Goal: Task Accomplishment & Management: Use online tool/utility

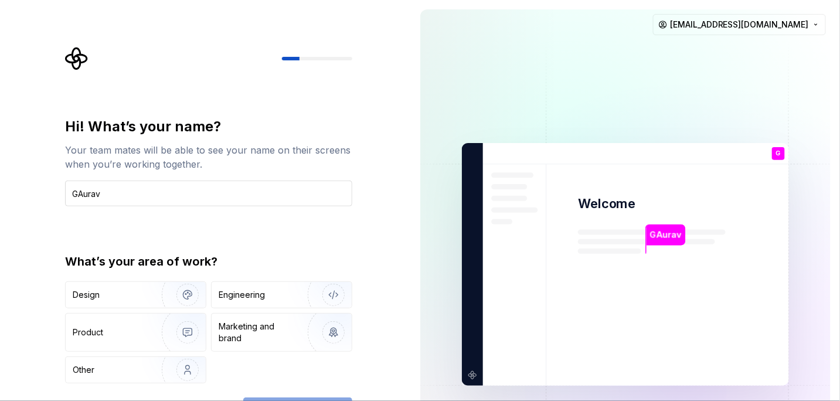
click at [81, 190] on input "GAurav" at bounding box center [208, 193] width 287 height 26
type input "Gaurav"
click at [299, 395] on div "Hi! What’s your name? Your team mates will be able to see your name on their sc…" at bounding box center [208, 270] width 287 height 306
click at [118, 370] on div "Other" at bounding box center [107, 370] width 69 height 12
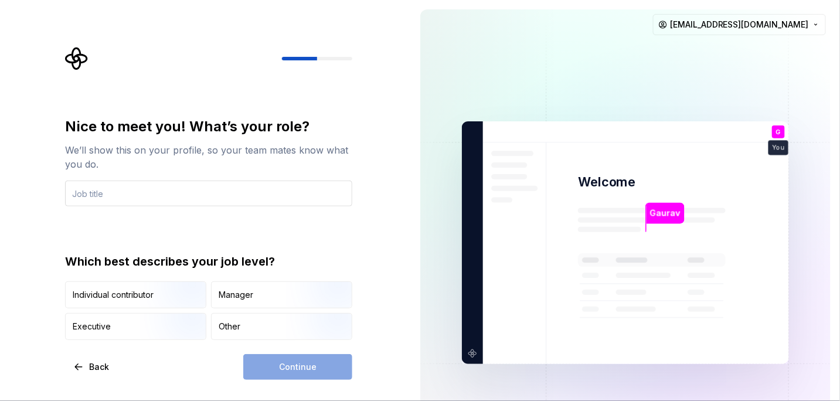
click at [129, 181] on input "text" at bounding box center [208, 193] width 287 height 26
type input "dev"
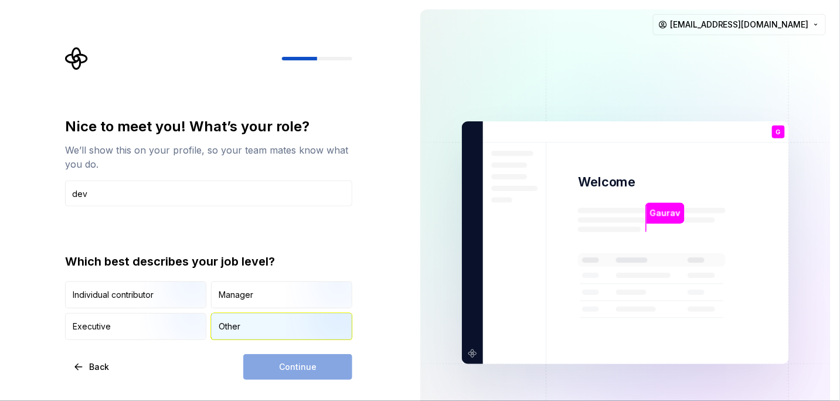
click at [243, 314] on div "Other" at bounding box center [282, 327] width 140 height 26
click at [289, 376] on button "Continue" at bounding box center [297, 367] width 109 height 26
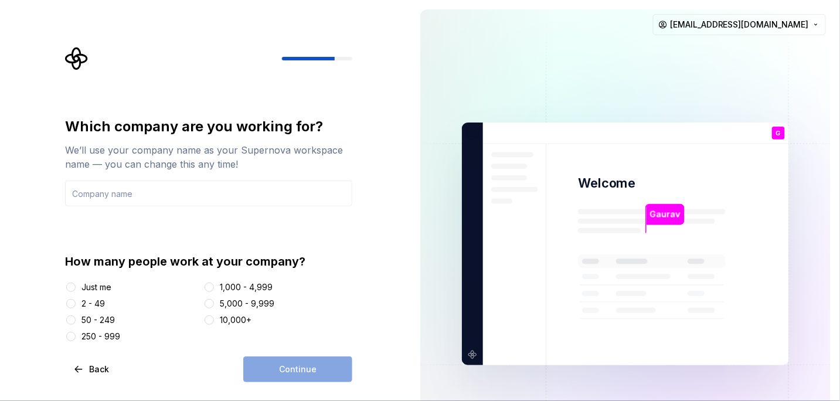
click at [74, 282] on div at bounding box center [71, 287] width 12 height 12
click at [69, 287] on button "Just me" at bounding box center [70, 286] width 9 height 9
click at [318, 369] on div "Continue" at bounding box center [297, 369] width 109 height 26
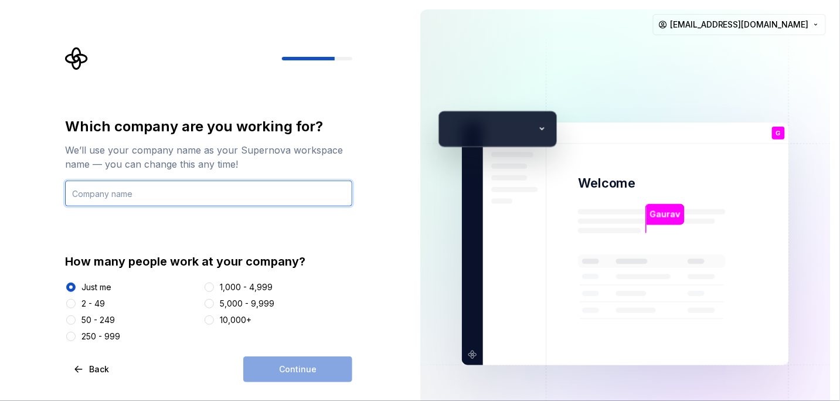
click at [125, 191] on input "text" at bounding box center [208, 193] width 287 height 26
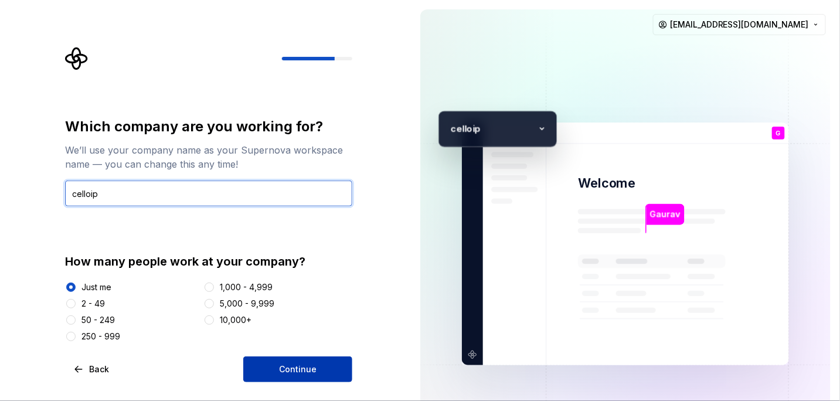
type input "celloip"
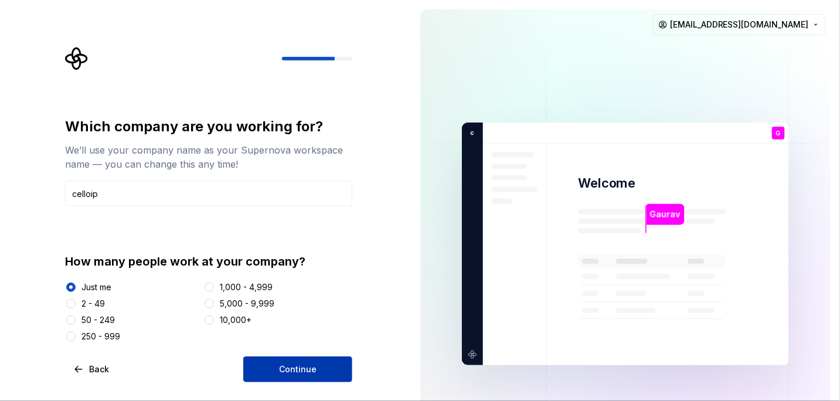
click at [289, 371] on span "Continue" at bounding box center [298, 369] width 38 height 12
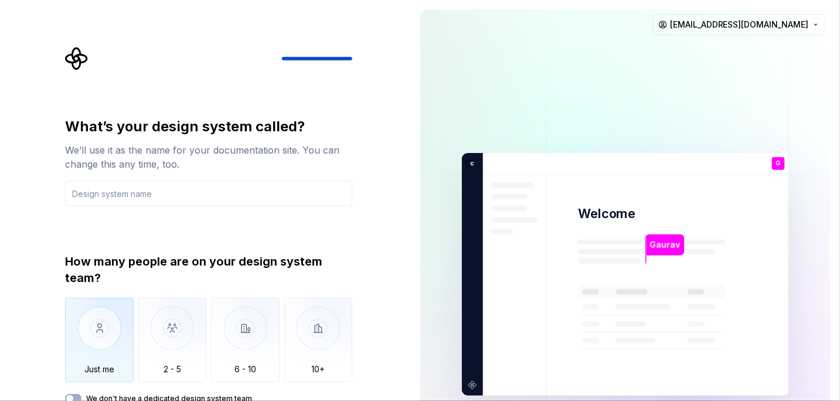
click at [107, 342] on img "button" at bounding box center [99, 337] width 69 height 79
drag, startPoint x: 836, startPoint y: 210, endPoint x: 839, endPoint y: 292, distance: 82.1
click at [839, 292] on div "Gaurav Welcome G You dev T B +3 c elloip [PERSON_NAME] [PERSON_NAME] [PERSON_NA…" at bounding box center [626, 274] width 430 height 548
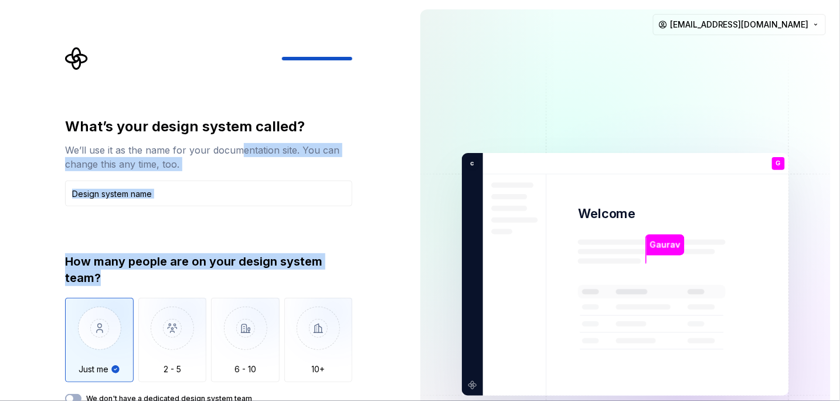
drag, startPoint x: 245, startPoint y: 278, endPoint x: 236, endPoint y: 142, distance: 136.3
click at [236, 142] on div "What’s your design system called? We’ll use it as the name for your documentati…" at bounding box center [208, 260] width 287 height 286
click at [382, 259] on div "What’s your design system called? We’ll use it as the name for your documentati…" at bounding box center [205, 274] width 411 height 548
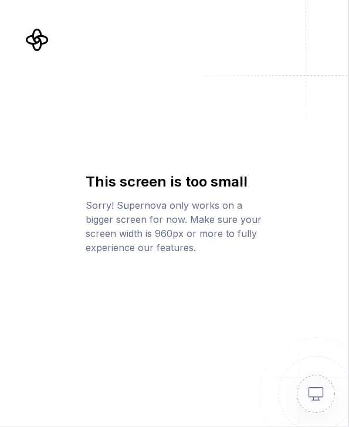
click at [144, 50] on div "This screen is too small Sorry! Supernova only works on a bigger screen for now…" at bounding box center [174, 213] width 349 height 427
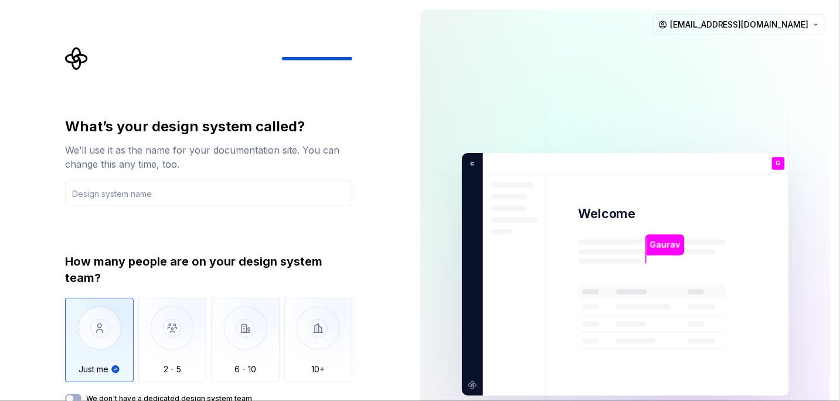
drag, startPoint x: 306, startPoint y: 57, endPoint x: 376, endPoint y: 59, distance: 69.8
click at [376, 59] on div "What’s your design system called? We’ll use it as the name for your documentati…" at bounding box center [205, 274] width 411 height 548
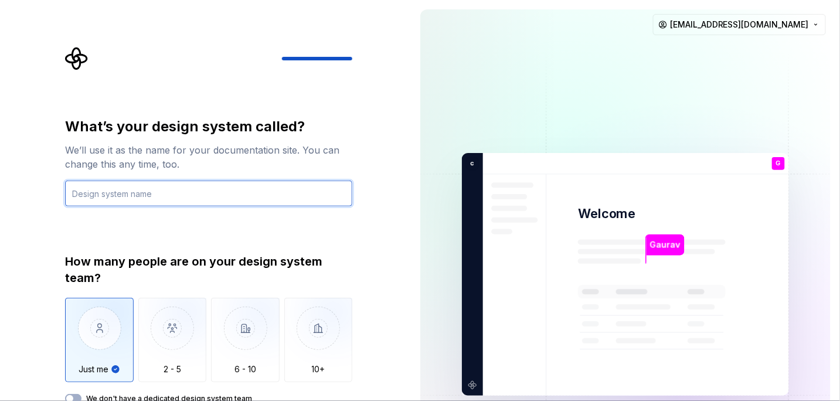
click at [142, 190] on input "text" at bounding box center [208, 193] width 287 height 26
type input "demo"
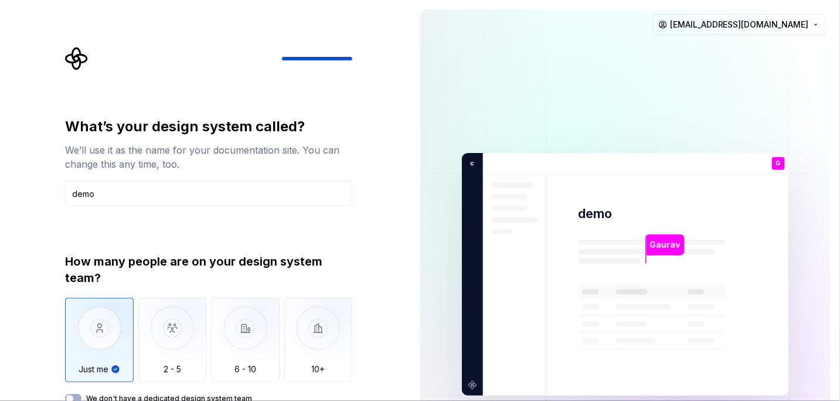
click at [265, 217] on div "What’s your design system called? We’ll use it as the name for your documentati…" at bounding box center [208, 260] width 287 height 286
click at [78, 397] on button "We don't have a dedicated design system team" at bounding box center [73, 398] width 16 height 9
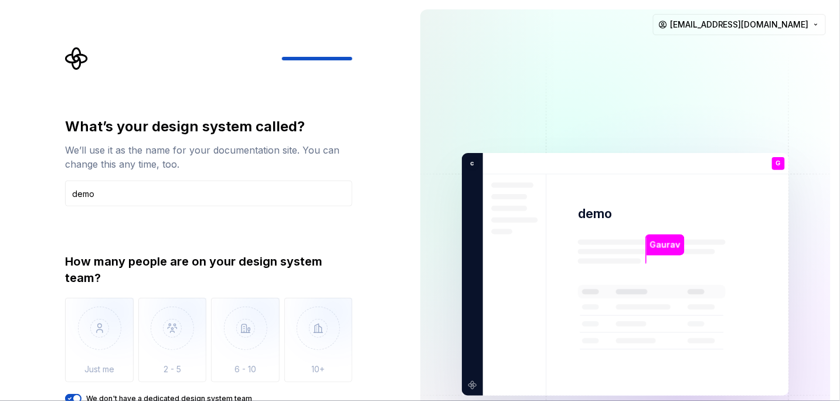
click at [78, 397] on span "button" at bounding box center [76, 398] width 7 height 7
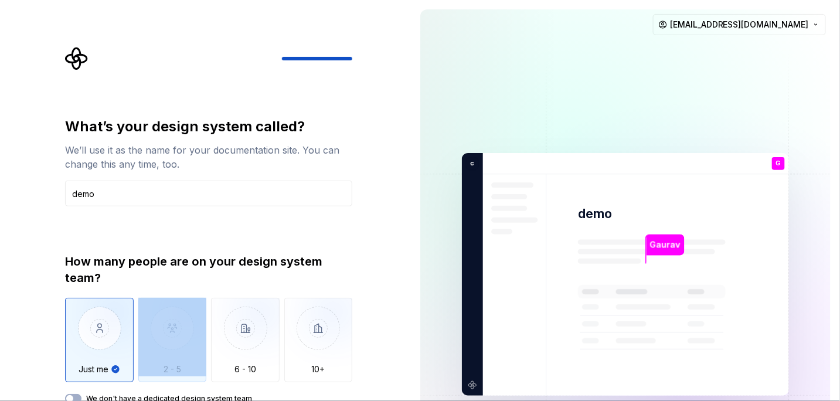
drag, startPoint x: 142, startPoint y: 384, endPoint x: 144, endPoint y: 335, distance: 49.9
click at [144, 335] on div "How many people are on your design system team? Just me 2 - 5 6 - 10 10+ We don…" at bounding box center [208, 328] width 287 height 150
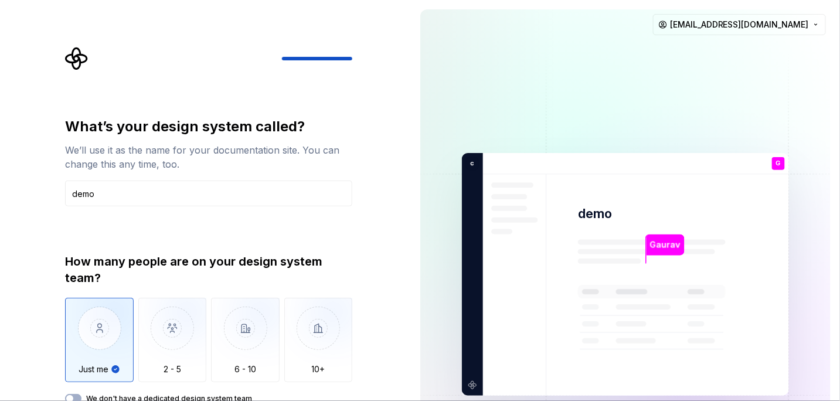
click at [79, 391] on div "How many people are on your design system team? Just me 2 - 5 6 - 10 10+ We don…" at bounding box center [208, 328] width 287 height 150
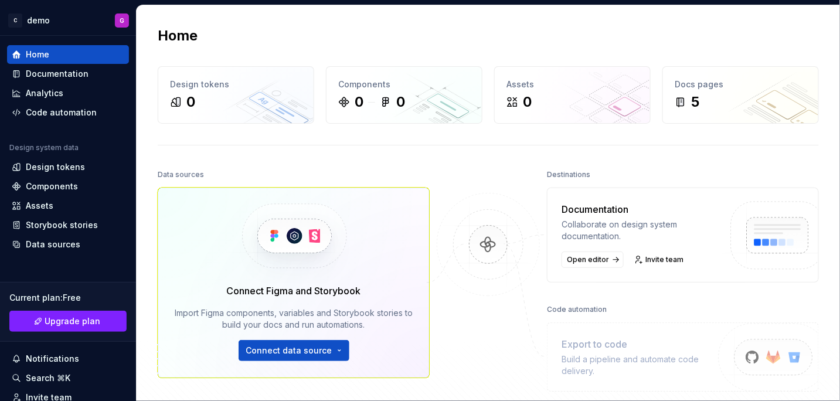
scroll to position [138, 0]
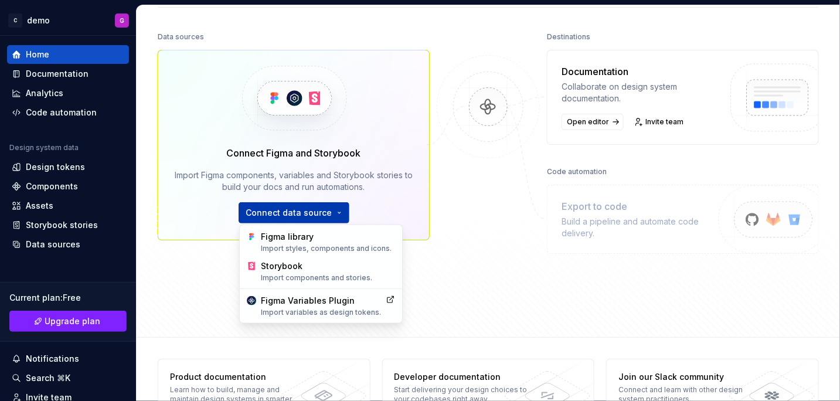
click at [312, 207] on html "C demo G Home Documentation Analytics Code automation Design system data Design…" at bounding box center [420, 200] width 840 height 401
click at [284, 251] on div "Import styles, components and icons." at bounding box center [328, 248] width 134 height 9
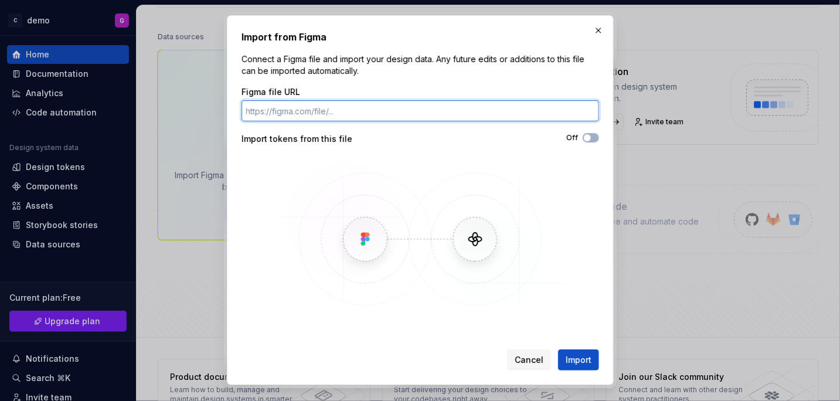
click at [301, 113] on input "Figma file URL" at bounding box center [419, 110] width 357 height 21
paste input "FlutterFlow"
type input "FlutterFlow"
paste input "[URL][DOMAIN_NAME]"
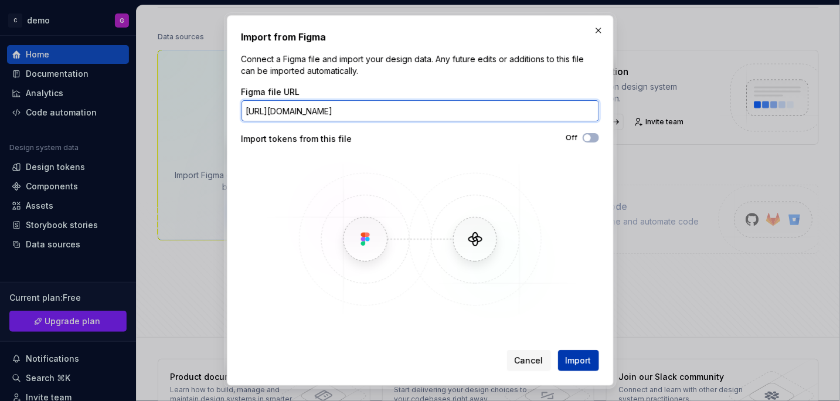
type input "[URL][DOMAIN_NAME]"
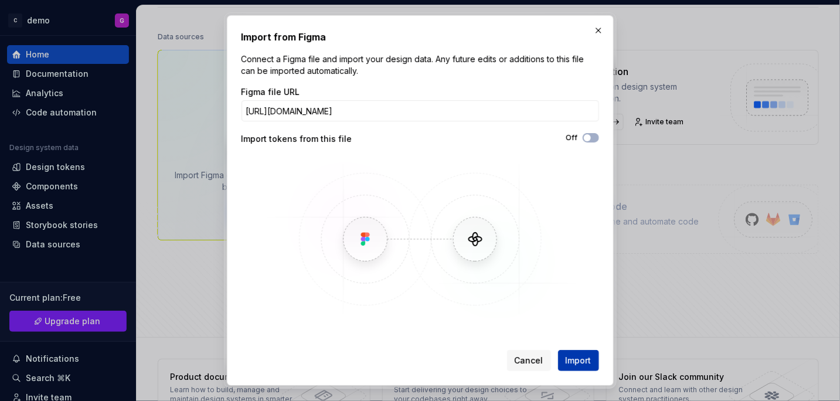
scroll to position [0, 0]
click at [582, 359] on span "Import" at bounding box center [578, 361] width 26 height 12
click at [577, 359] on span "Import" at bounding box center [578, 361] width 26 height 12
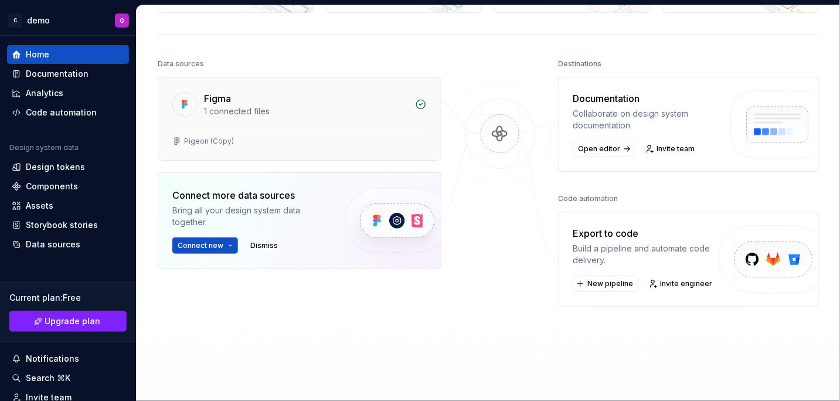
scroll to position [89, 0]
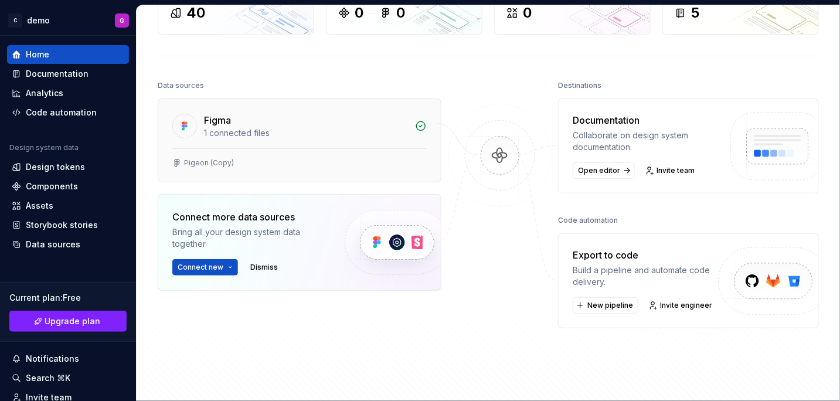
click at [386, 119] on div "Figma" at bounding box center [306, 120] width 204 height 14
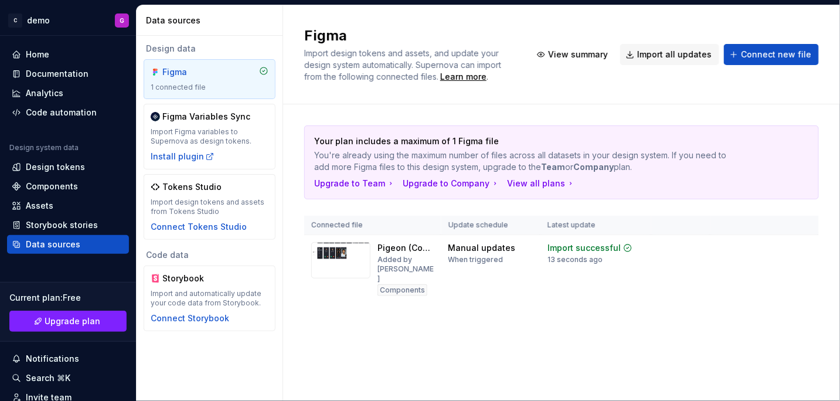
click at [355, 139] on p "Your plan includes a maximum of 1 Figma file" at bounding box center [520, 141] width 413 height 12
click at [51, 111] on div "Code automation" at bounding box center [61, 113] width 71 height 12
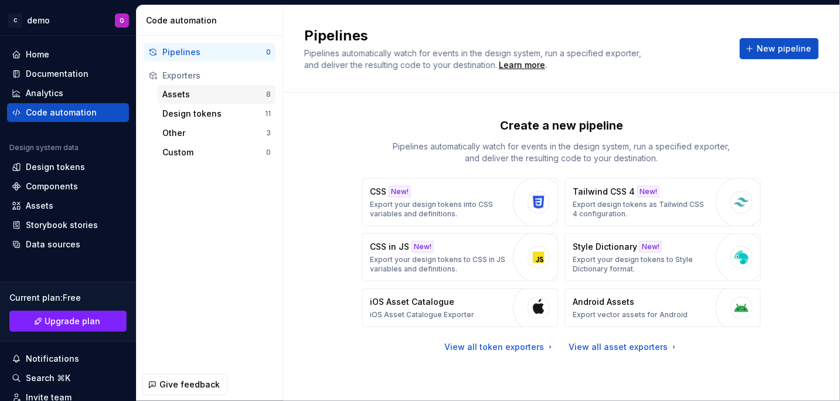
click at [193, 99] on div "Assets" at bounding box center [214, 94] width 104 height 12
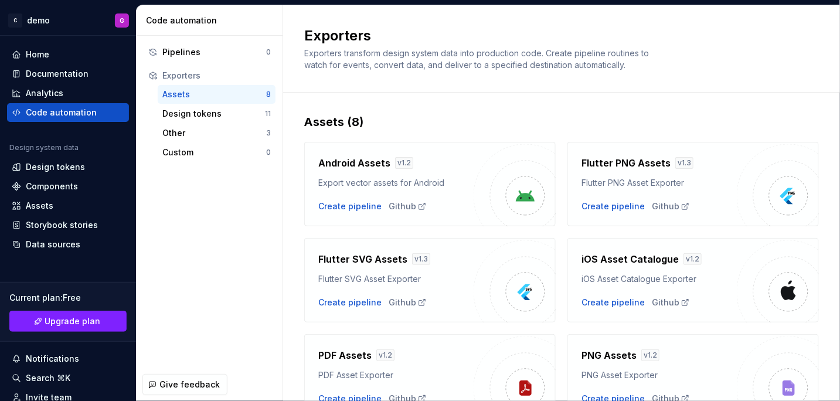
scroll to position [1, 0]
click at [196, 56] on div "Pipelines" at bounding box center [214, 52] width 104 height 12
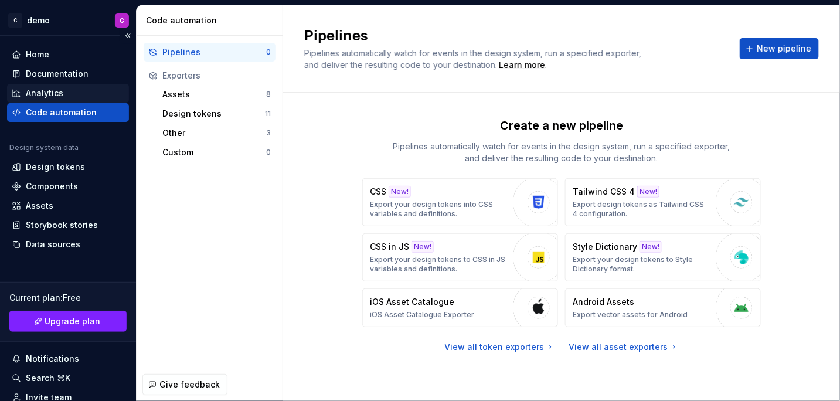
click at [56, 88] on div "Analytics" at bounding box center [45, 93] width 38 height 12
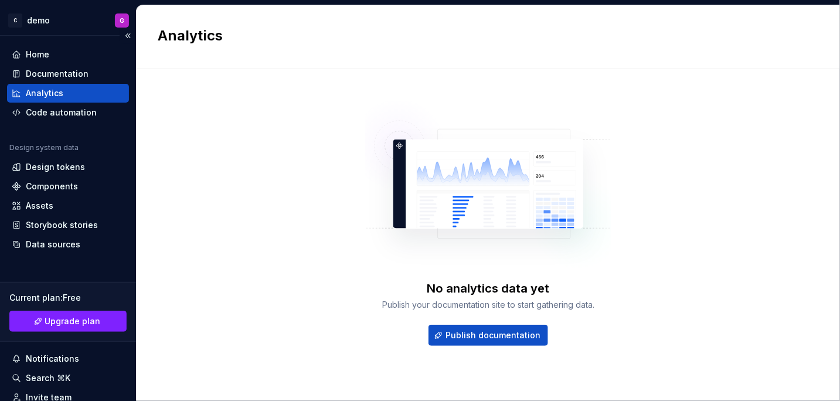
click at [37, 39] on div "Home Documentation Analytics Code automation Design system data Design tokens C…" at bounding box center [68, 255] width 136 height 438
click at [36, 72] on div "Documentation" at bounding box center [57, 74] width 63 height 12
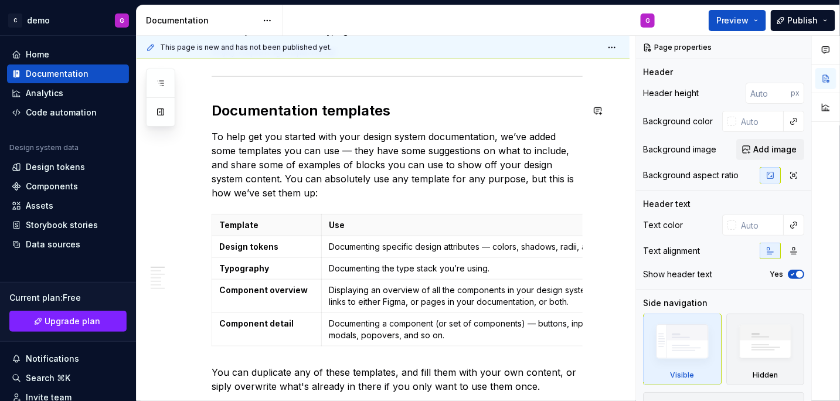
scroll to position [45, 0]
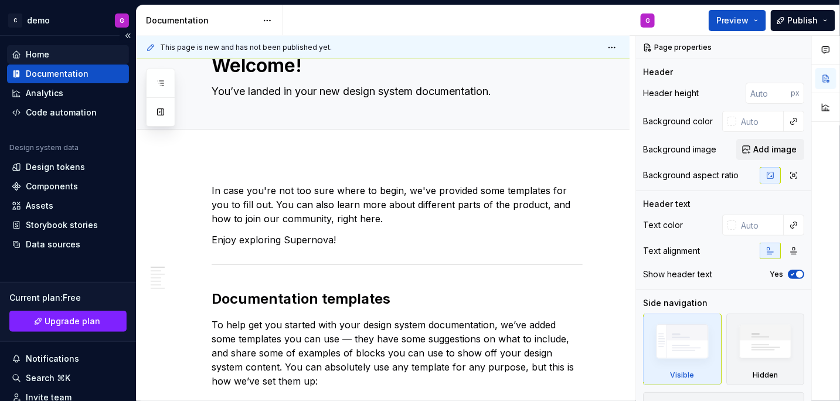
click at [55, 54] on div "Home" at bounding box center [68, 55] width 113 height 12
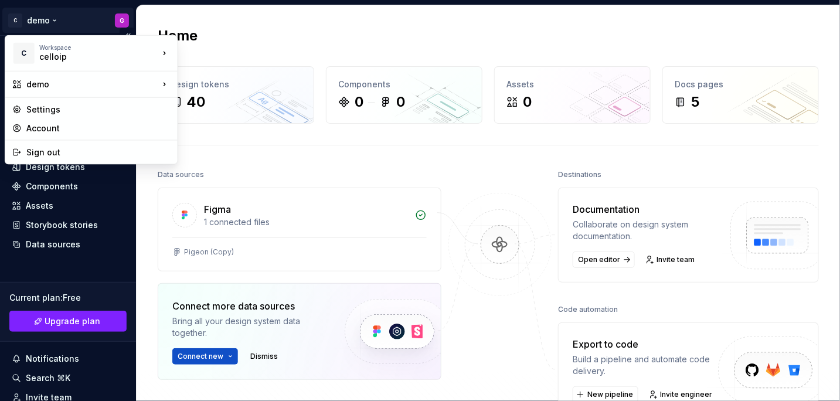
click at [39, 25] on html "C demo G Home Documentation Analytics Code automation Design system data Design…" at bounding box center [420, 200] width 840 height 401
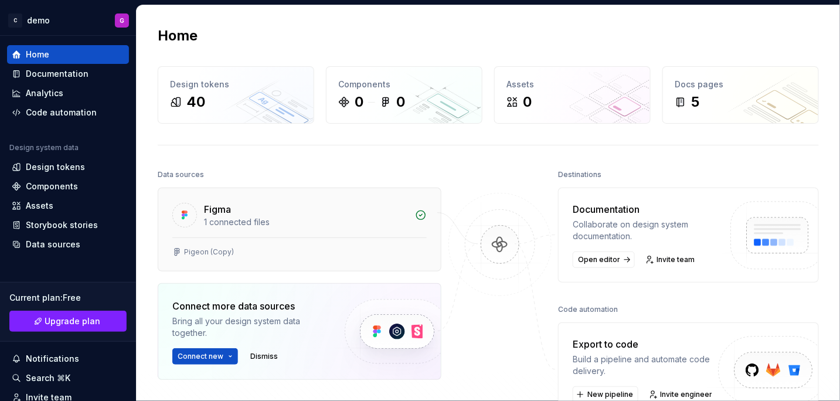
click at [247, 248] on html "C demo G Home Documentation Analytics Code automation Design system data Design…" at bounding box center [420, 200] width 840 height 401
click at [408, 220] on div "Figma 1 connected files" at bounding box center [299, 212] width 282 height 49
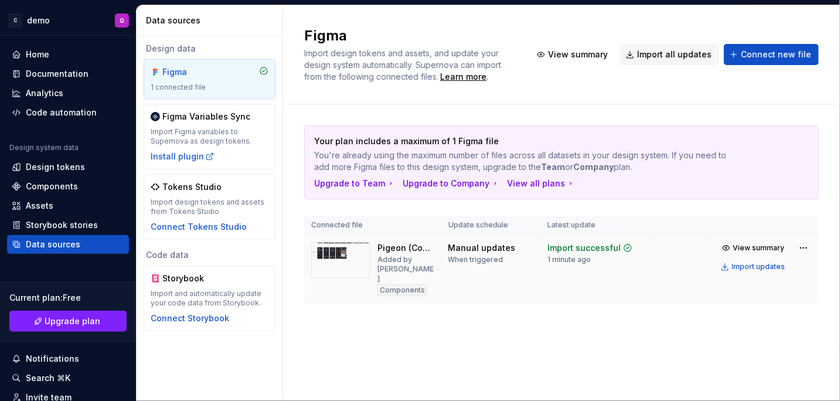
click at [393, 284] on div "Components" at bounding box center [402, 290] width 50 height 12
click at [775, 247] on span "View summary" at bounding box center [759, 247] width 52 height 9
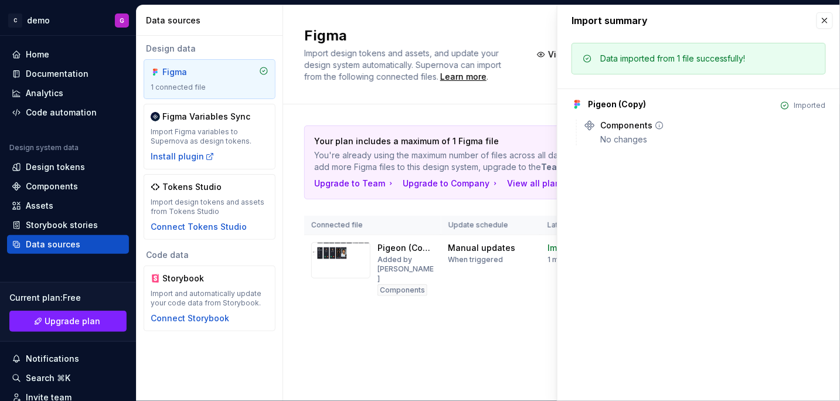
click at [610, 130] on div "Components" at bounding box center [626, 126] width 52 height 12
click at [824, 16] on button "button" at bounding box center [824, 20] width 16 height 16
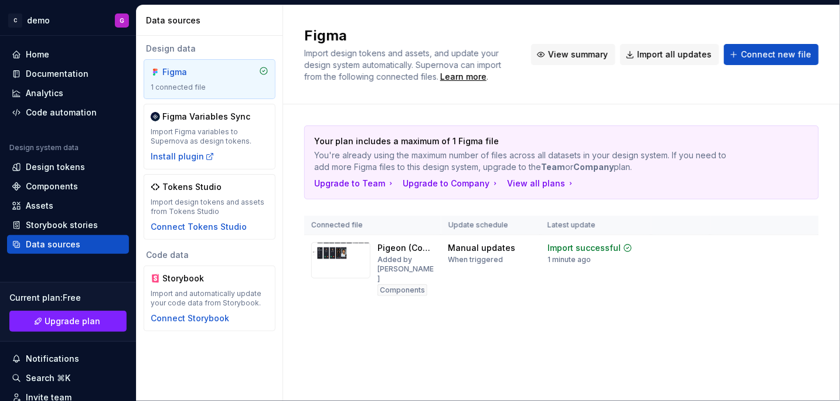
click at [567, 59] on span "View summary" at bounding box center [578, 55] width 60 height 12
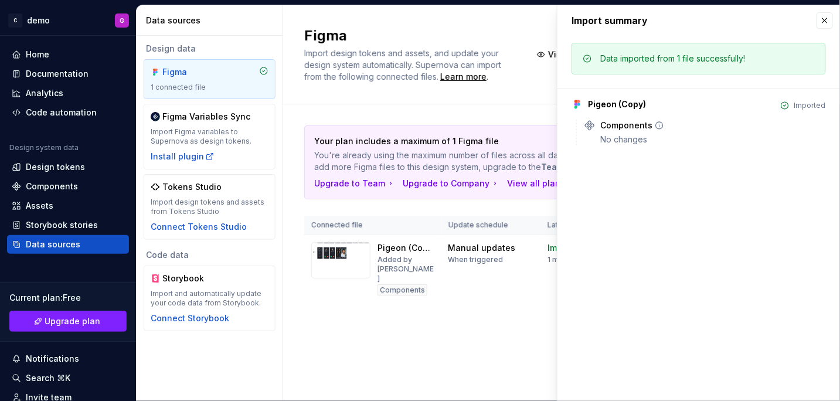
click at [618, 135] on div "No changes" at bounding box center [713, 140] width 226 height 12
click at [823, 20] on button "button" at bounding box center [824, 20] width 16 height 16
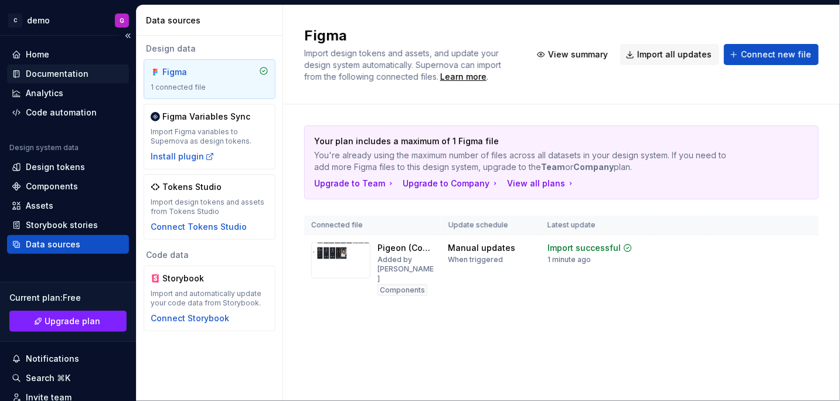
click at [43, 74] on div "Documentation" at bounding box center [57, 74] width 63 height 12
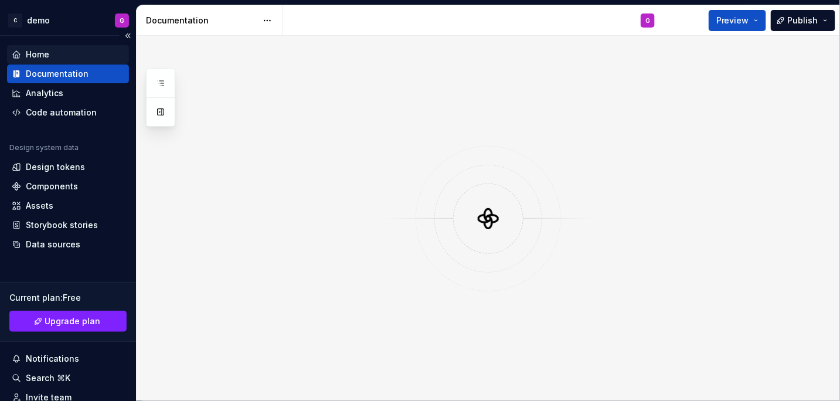
click at [41, 57] on div "Home" at bounding box center [37, 55] width 23 height 12
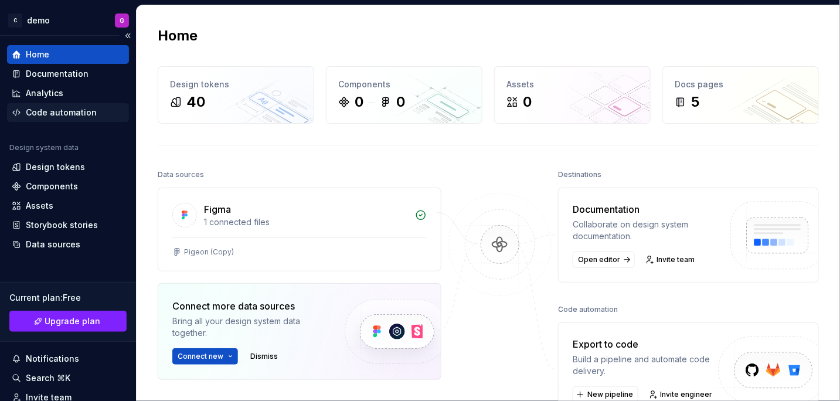
click at [33, 119] on div "Code automation" at bounding box center [68, 112] width 122 height 19
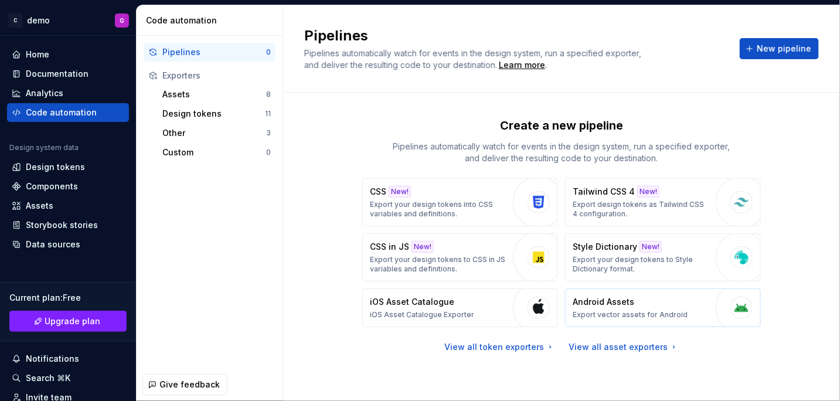
click at [639, 311] on p "Export vector assets for Android" at bounding box center [630, 314] width 115 height 9
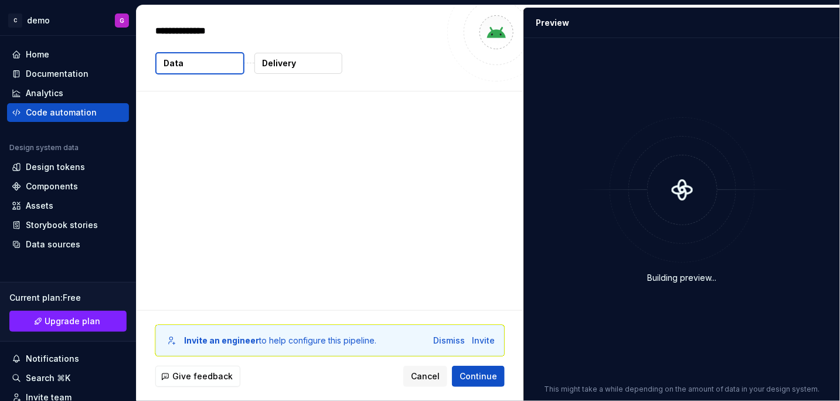
type textarea "*"
